Goal: Information Seeking & Learning: Learn about a topic

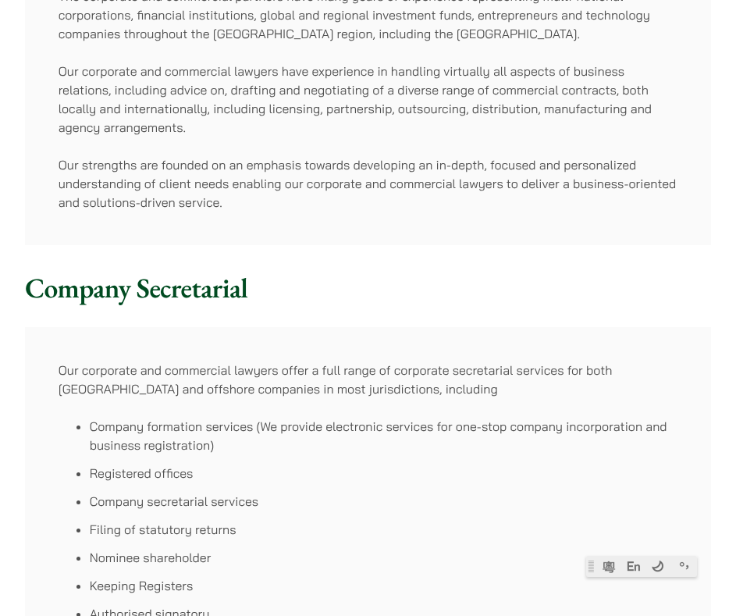
scroll to position [390, 0]
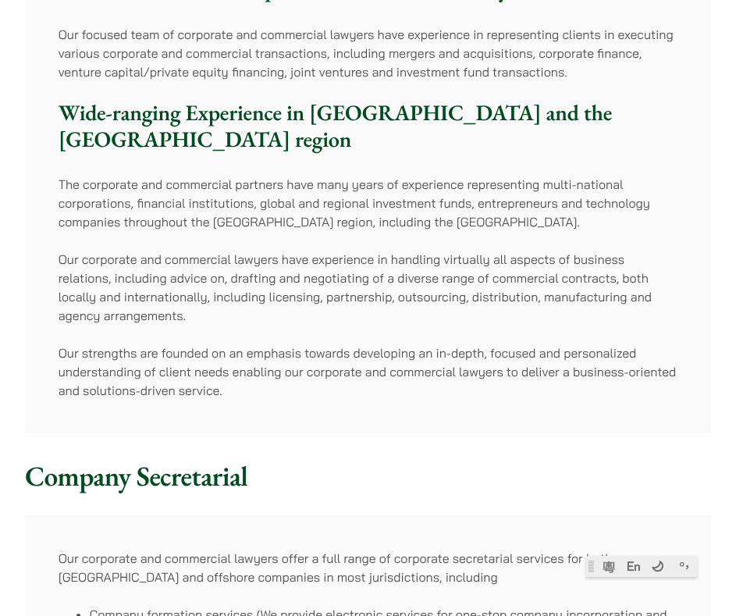
click at [286, 262] on p "Our corporate and commercial lawyers have experience in handling virtually all …" at bounding box center [369, 287] width 620 height 75
drag, startPoint x: 286, startPoint y: 262, endPoint x: 289, endPoint y: 271, distance: 8.9
click at [289, 271] on p "Our corporate and commercial lawyers have experience in handling virtually all …" at bounding box center [369, 287] width 620 height 75
click at [287, 269] on p "Our corporate and commercial lawyers have experience in handling virtually all …" at bounding box center [369, 287] width 620 height 75
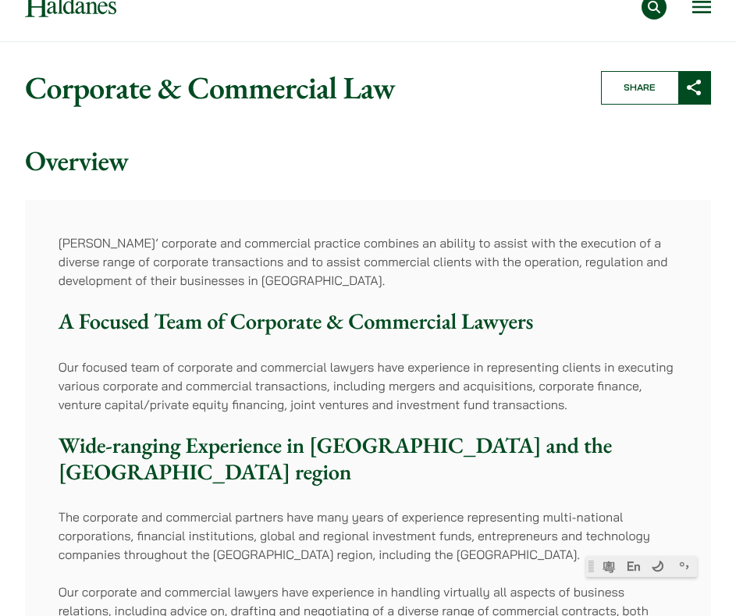
scroll to position [0, 0]
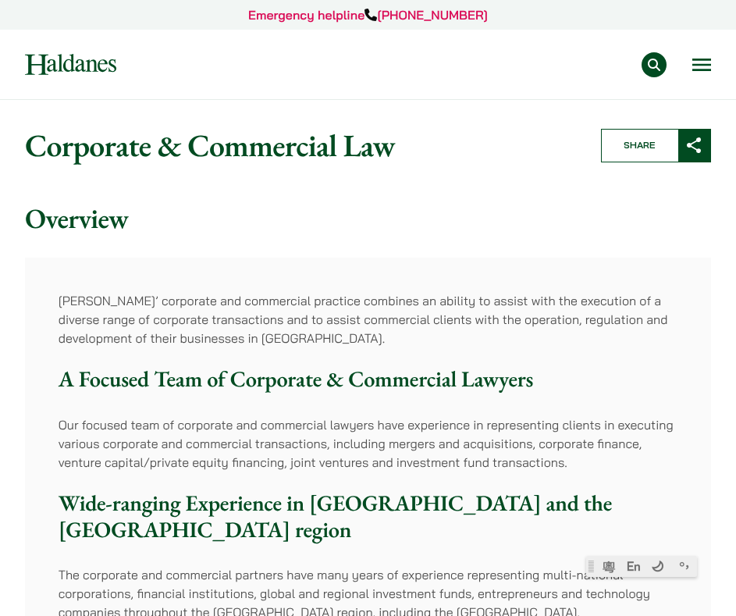
click at [701, 66] on button "Open menu" at bounding box center [701, 65] width 19 height 12
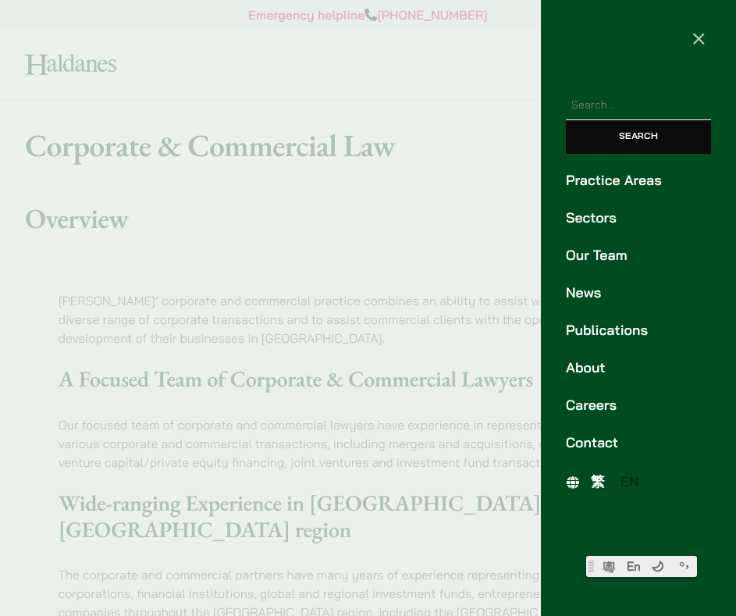
click at [424, 179] on div at bounding box center [368, 308] width 736 height 616
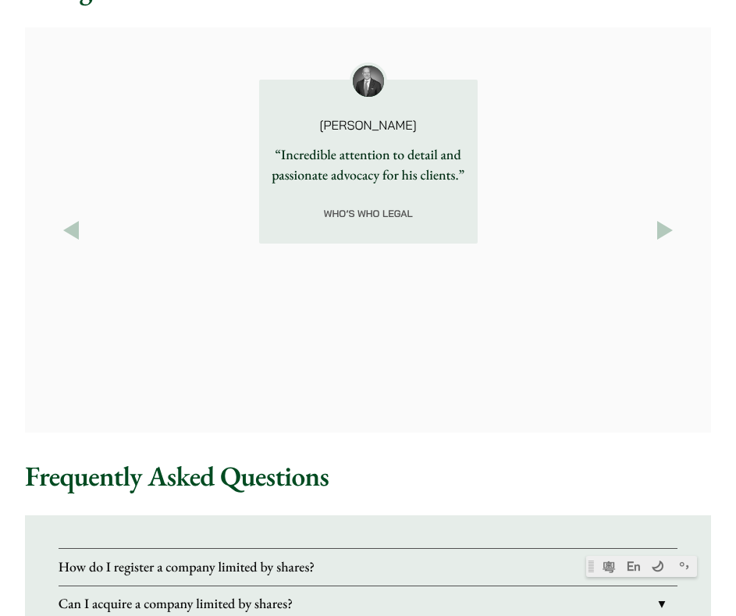
scroll to position [2575, 0]
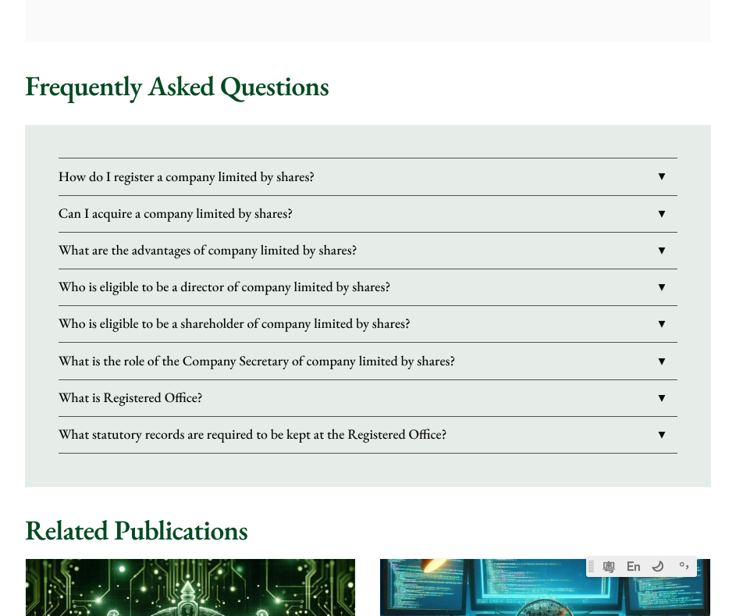
click at [351, 158] on link "How do I register a company limited by shares?" at bounding box center [369, 176] width 620 height 36
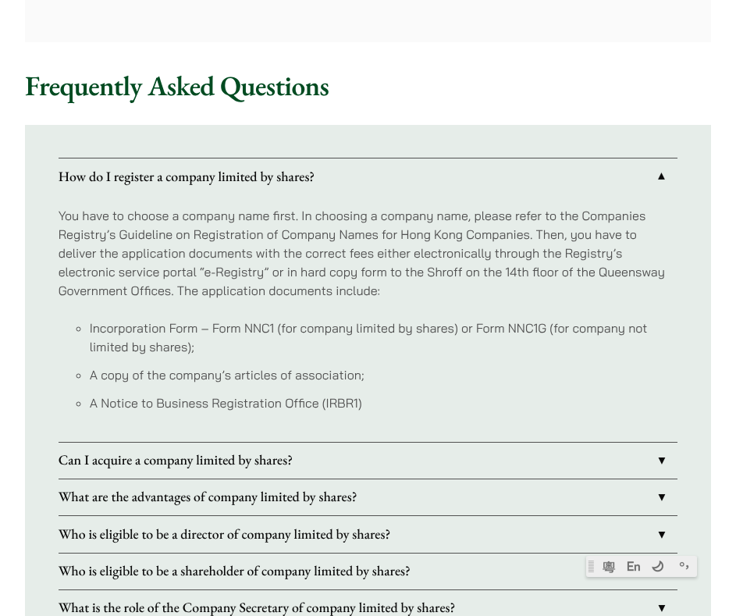
click at [352, 158] on link "How do I register a company limited by shares?" at bounding box center [369, 176] width 620 height 36
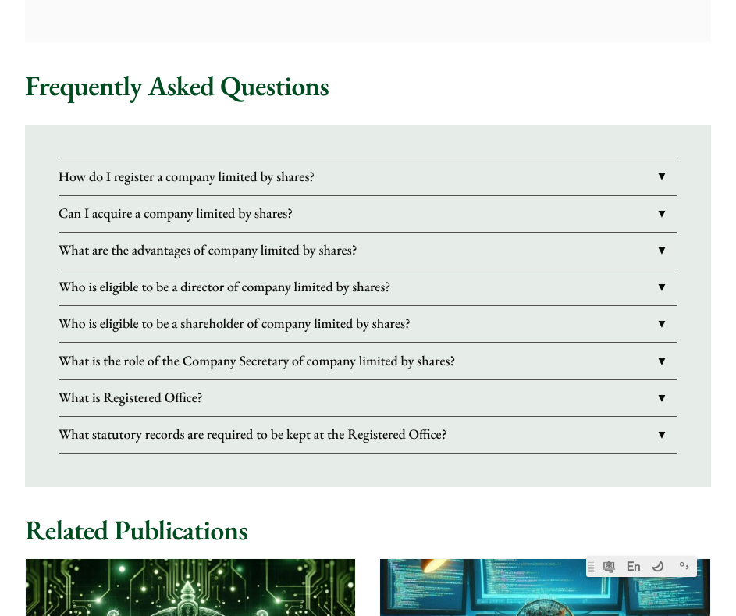
click at [339, 196] on link "Can I acquire a company limited by shares?" at bounding box center [369, 214] width 620 height 36
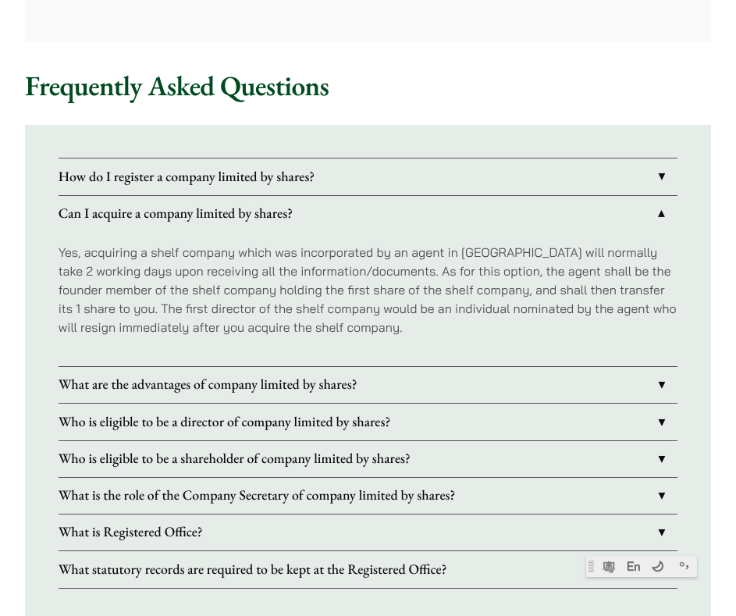
click at [339, 196] on link "Can I acquire a company limited by shares?" at bounding box center [369, 214] width 620 height 36
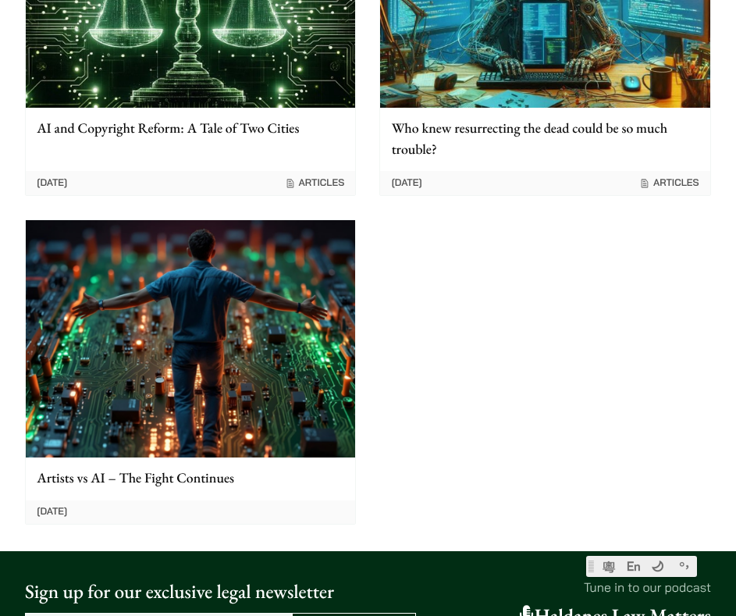
scroll to position [3511, 0]
